Goal: Check status: Check status

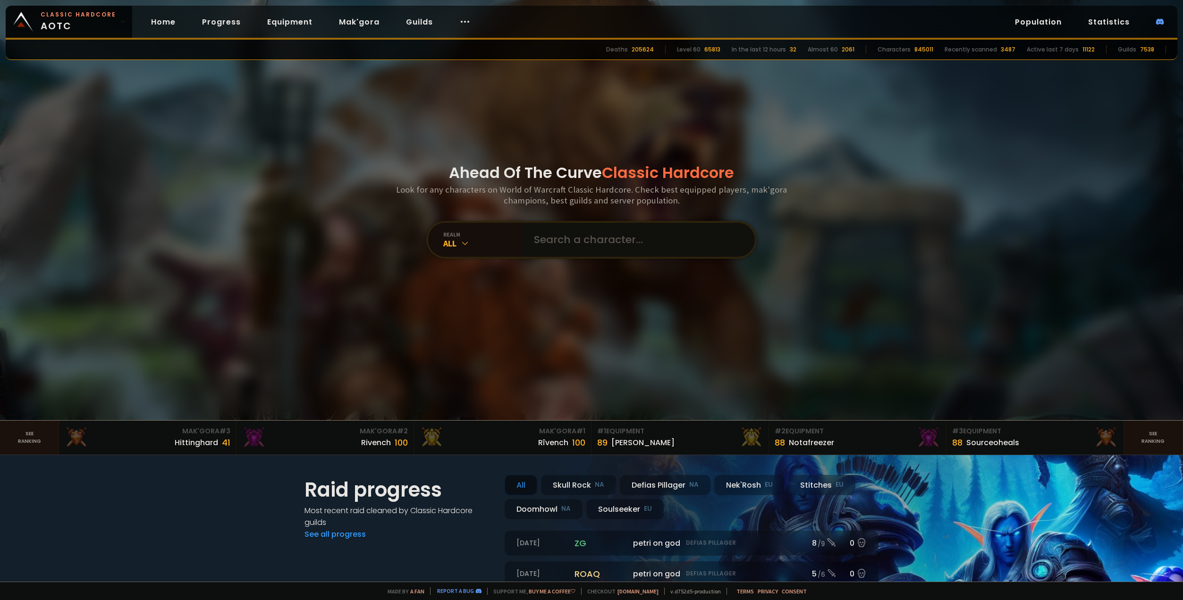
click at [551, 241] on input "text" at bounding box center [635, 240] width 215 height 34
type input "Pawulon"
click at [553, 267] on div "Ahead Of The Curve Classic Hardcore Look for any characters on World of Warcraf…" at bounding box center [591, 210] width 569 height 420
click at [560, 247] on input "text" at bounding box center [635, 240] width 215 height 34
type input "[MEDICAL_DATA]"
